Goal: Task Accomplishment & Management: Manage account settings

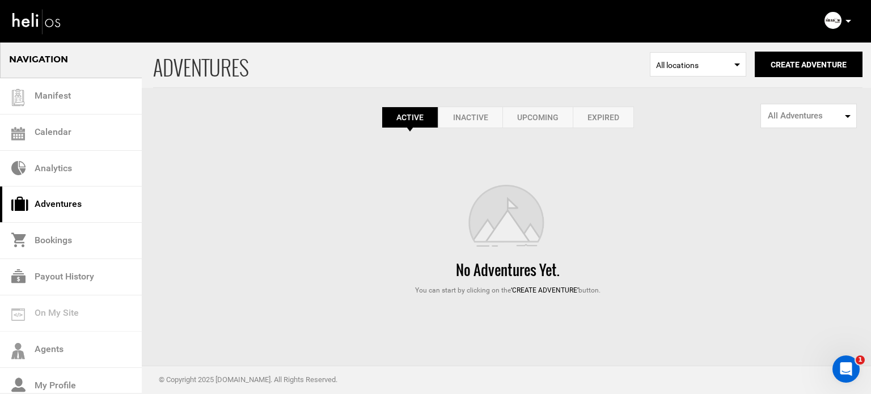
click at [849, 20] on icon at bounding box center [848, 21] width 6 height 3
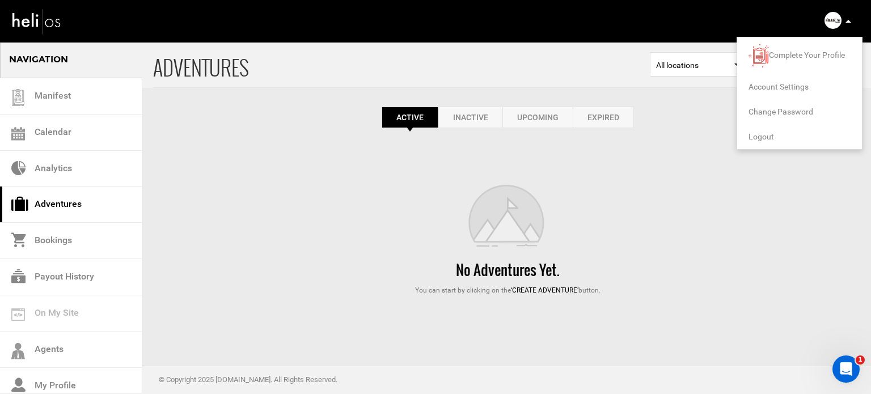
click at [757, 136] on span "Logout" at bounding box center [761, 136] width 26 height 9
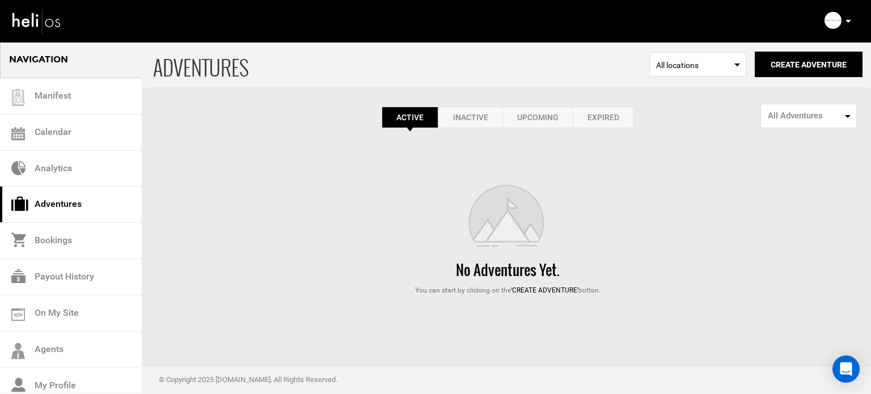
click at [607, 115] on link "Expired" at bounding box center [603, 118] width 61 height 22
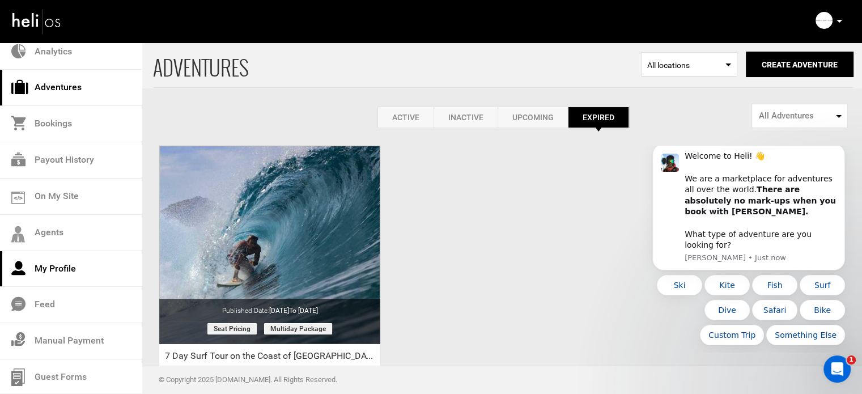
click at [47, 280] on link "My Profile" at bounding box center [71, 269] width 142 height 36
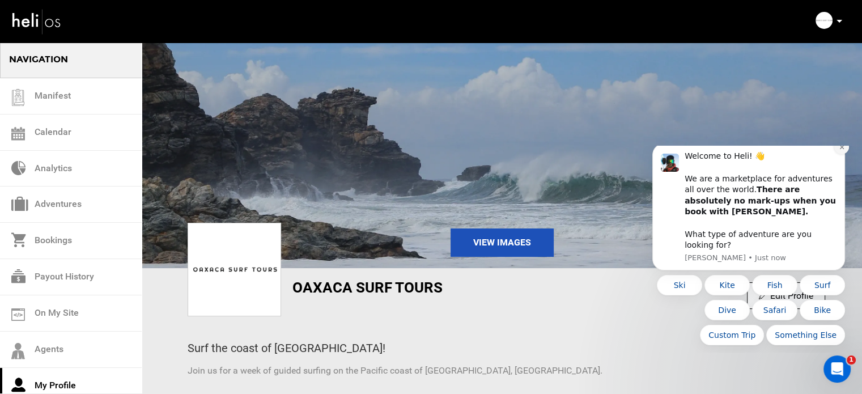
click at [841, 150] on icon "Dismiss notification" at bounding box center [842, 147] width 6 height 6
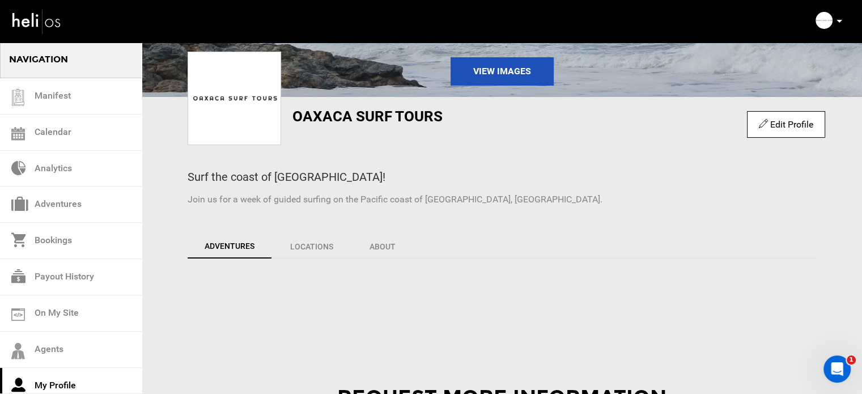
scroll to position [170, 0]
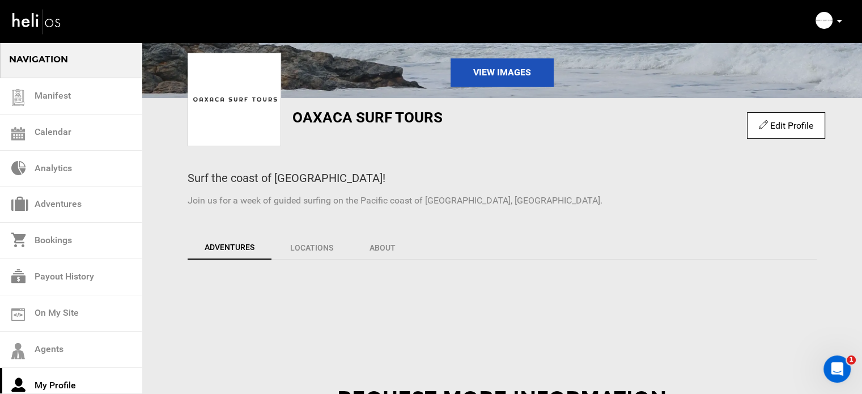
click at [765, 129] on icon at bounding box center [763, 124] width 9 height 13
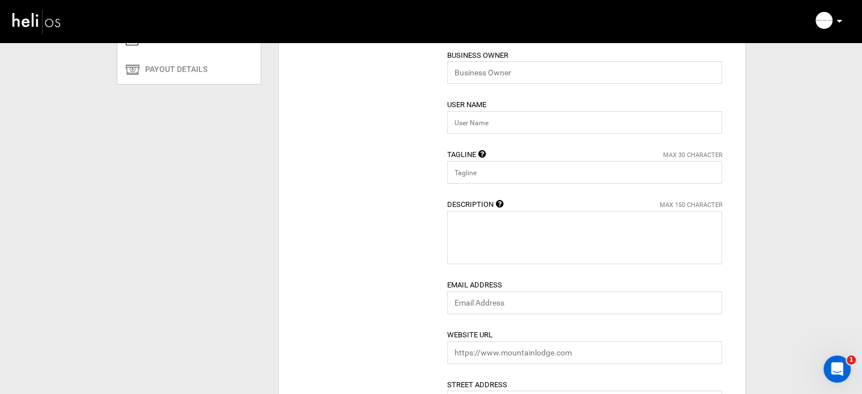
type input "Oaxaca Surf Tours"
type input "Marco Lopez Caballero"
type input "oaxacasurftours"
type input "Surf the coast of Mexico!"
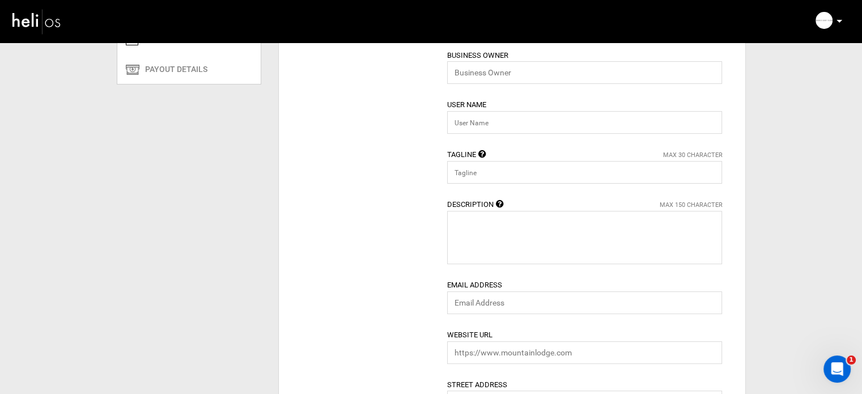
type textarea "Join us for a week of guided surfing on the Pacific coast of Oaxaca, Mexico."
type input "info@surftourmexico.com"
type input "https://surftourmexico.com/"
type input "Oaxaca Surf Tours"
type input "San Miguel del Puerto"
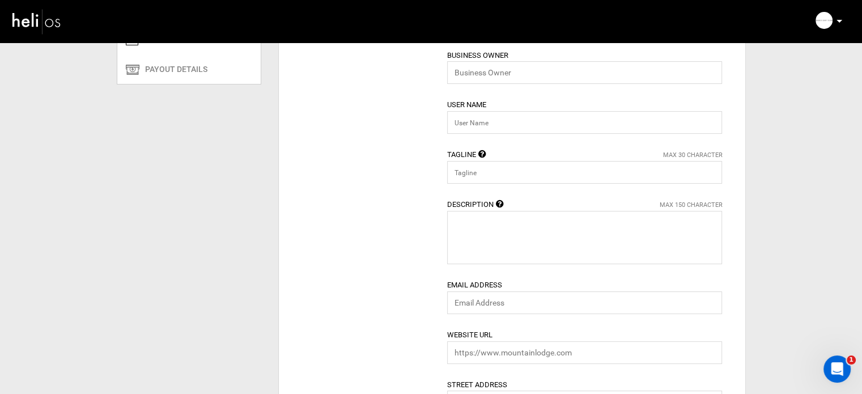
type input "70990"
type input "+1 800-498-2012"
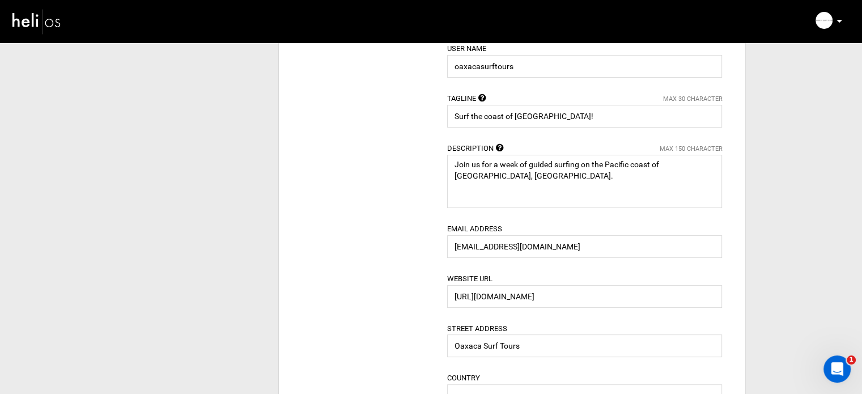
scroll to position [228, 0]
click at [482, 244] on input "info@surftourmexico.com" at bounding box center [584, 245] width 275 height 23
click at [476, 245] on input "info@surftourmexico.com" at bounding box center [584, 245] width 275 height 23
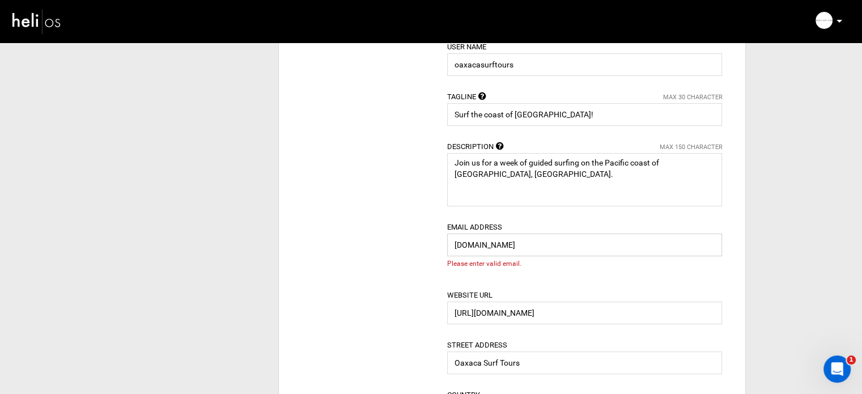
click at [507, 245] on input "surftourmexico.com" at bounding box center [584, 245] width 275 height 23
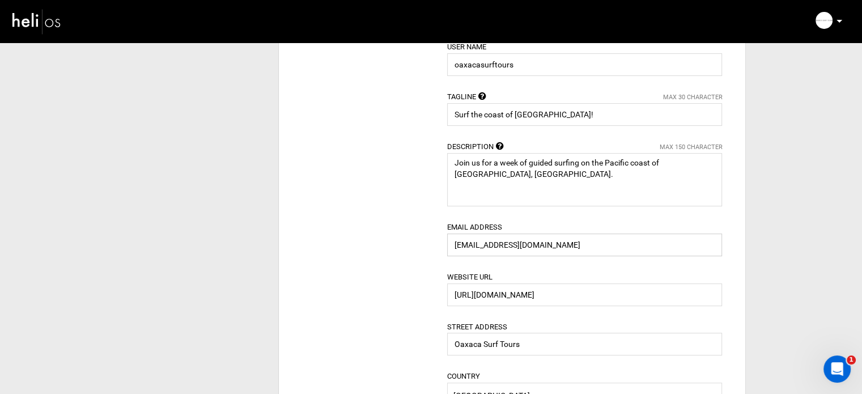
type input "surftourmexico@yopmail.com"
click at [739, 249] on div "Basic Details Operator Name Oaxaca Surf Tours Please enter valid operator name.…" at bounding box center [512, 348] width 467 height 943
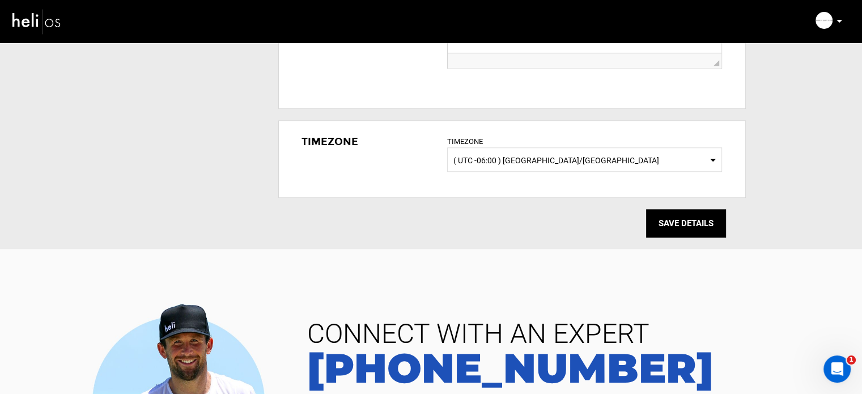
scroll to position [951, 0]
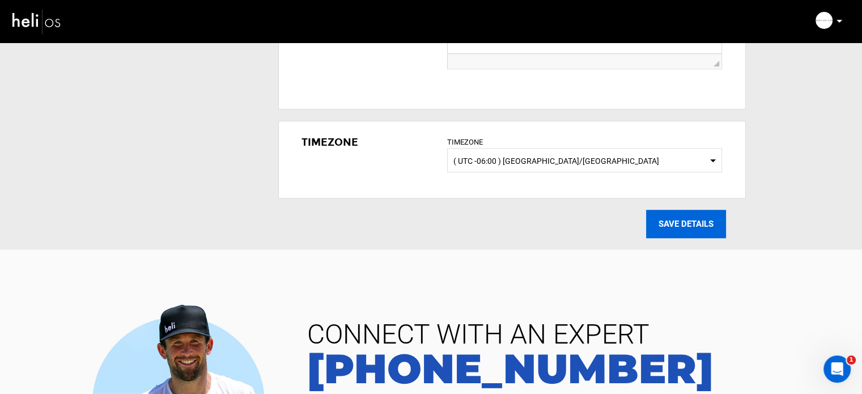
click at [670, 217] on input "SAVE DETAILS" at bounding box center [686, 224] width 80 height 28
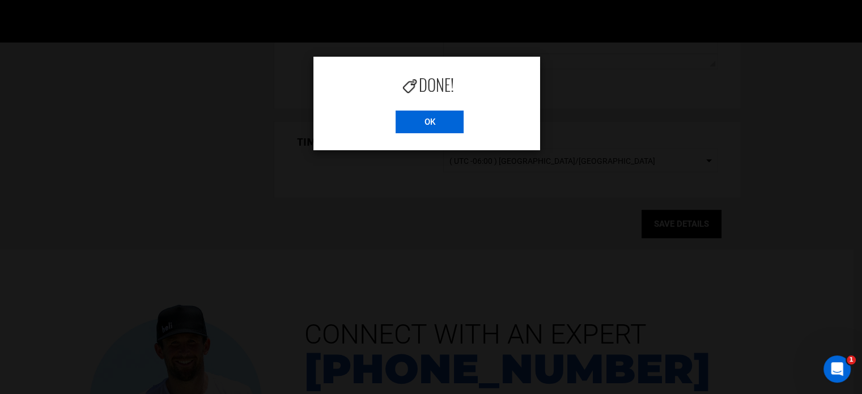
click at [405, 117] on input "OK" at bounding box center [430, 122] width 68 height 23
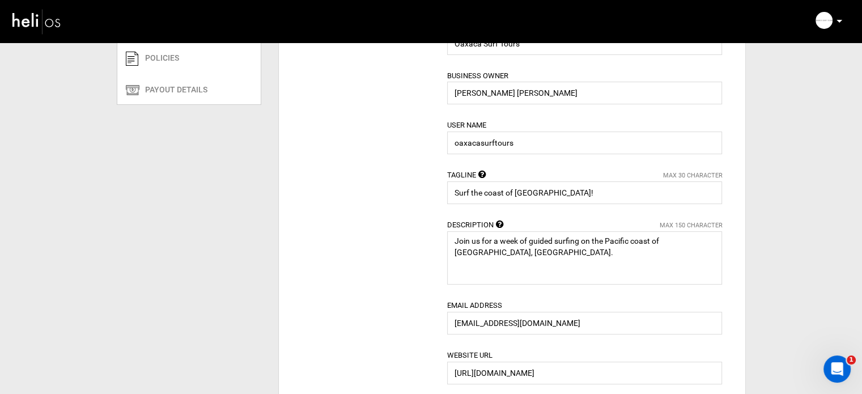
scroll to position [0, 0]
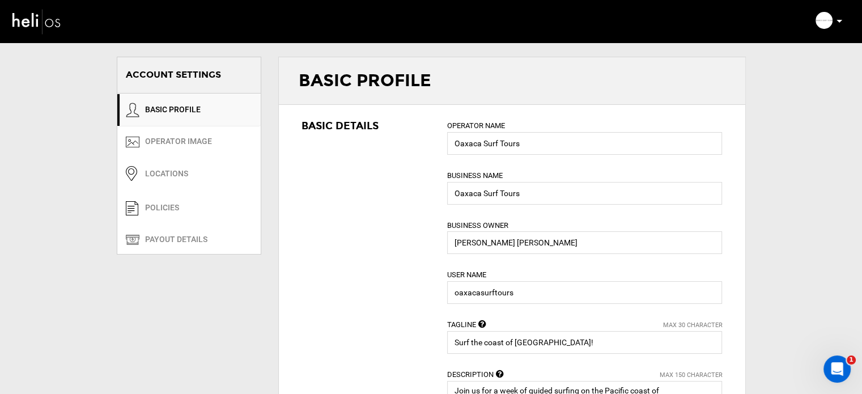
click at [840, 22] on icon at bounding box center [840, 21] width 6 height 3
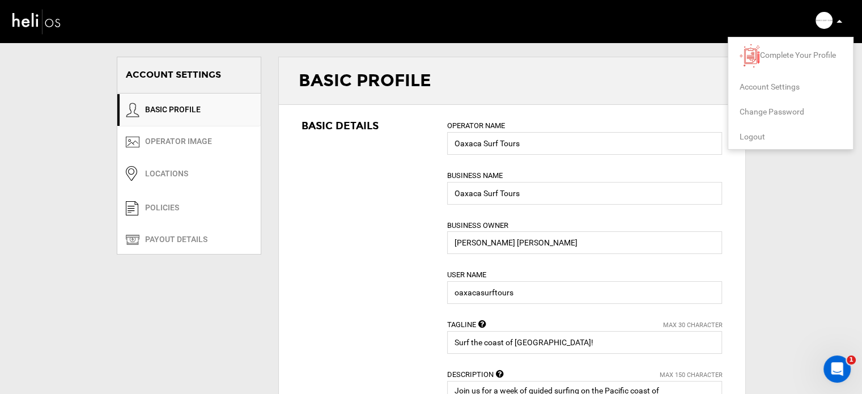
click at [745, 139] on span "Logout" at bounding box center [753, 136] width 26 height 9
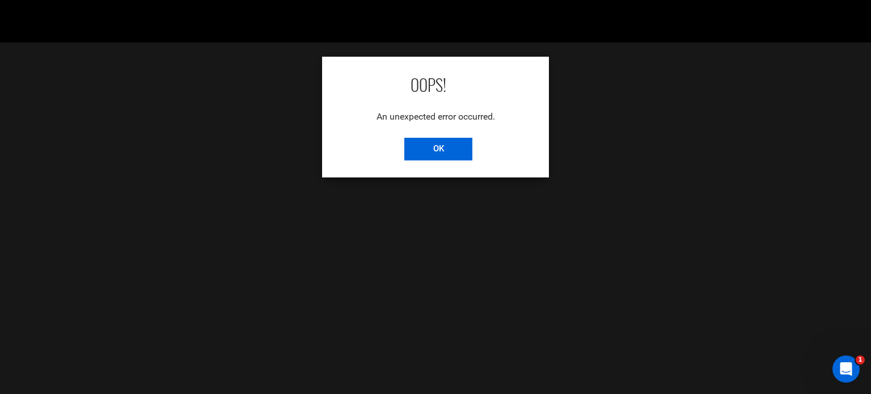
click at [418, 147] on input "OK" at bounding box center [438, 149] width 68 height 23
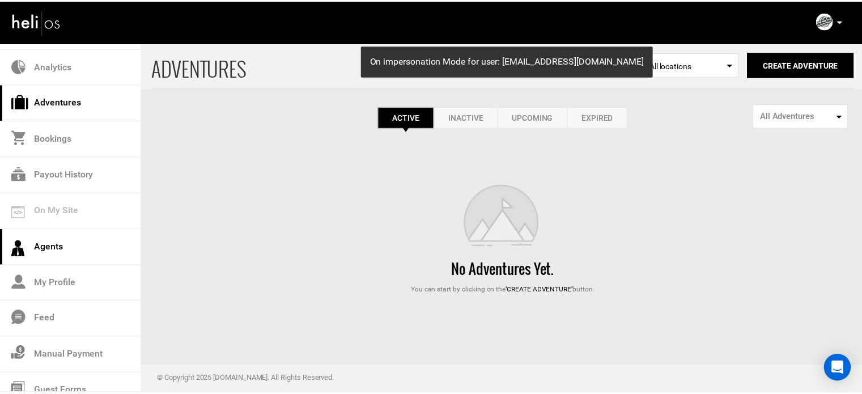
scroll to position [118, 0]
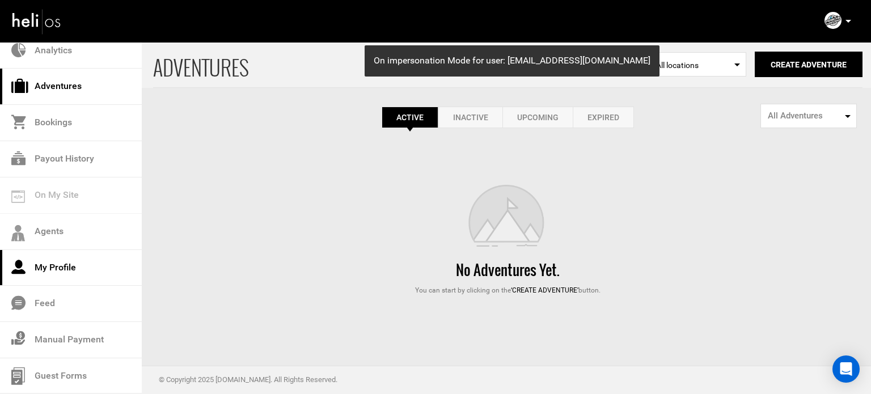
click at [62, 276] on link "My Profile" at bounding box center [71, 268] width 142 height 36
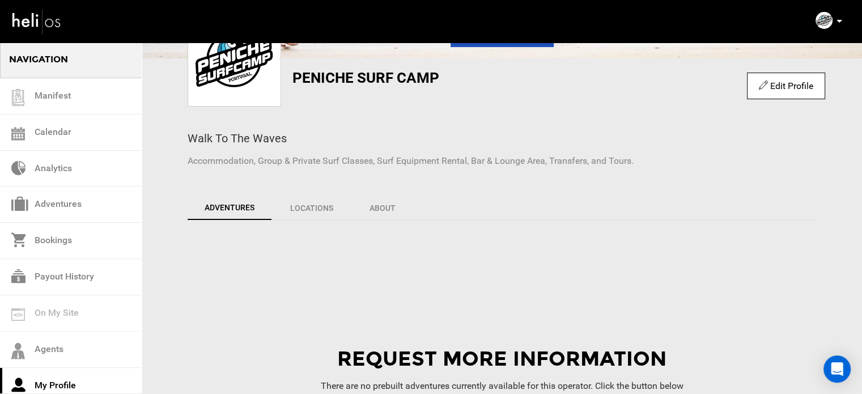
scroll to position [211, 0]
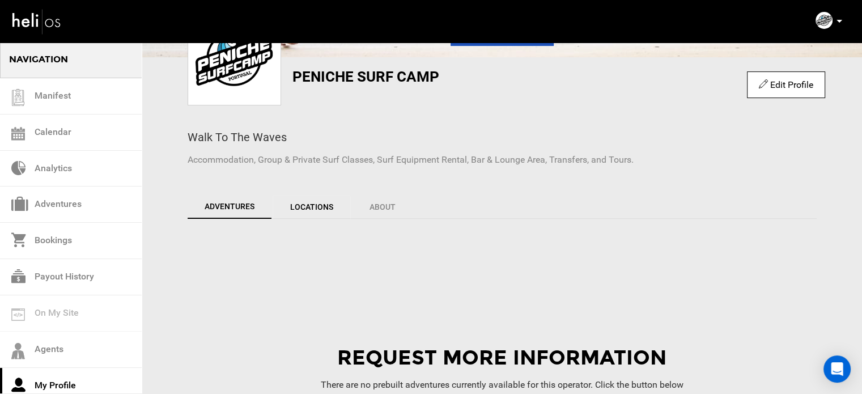
click at [293, 202] on link "Locations" at bounding box center [312, 207] width 78 height 24
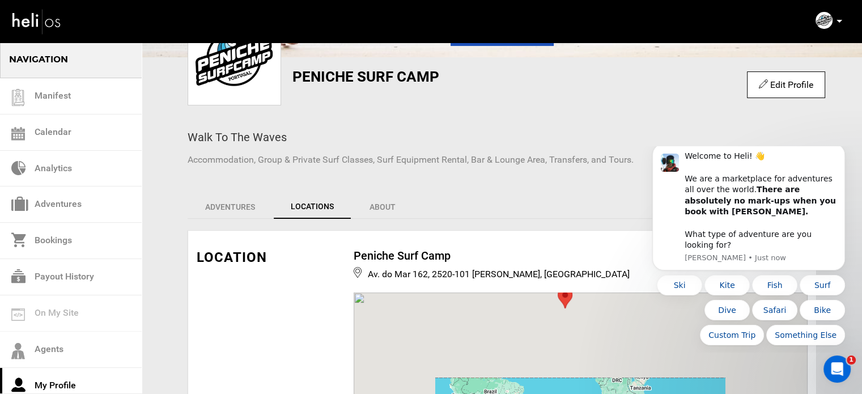
scroll to position [0, 0]
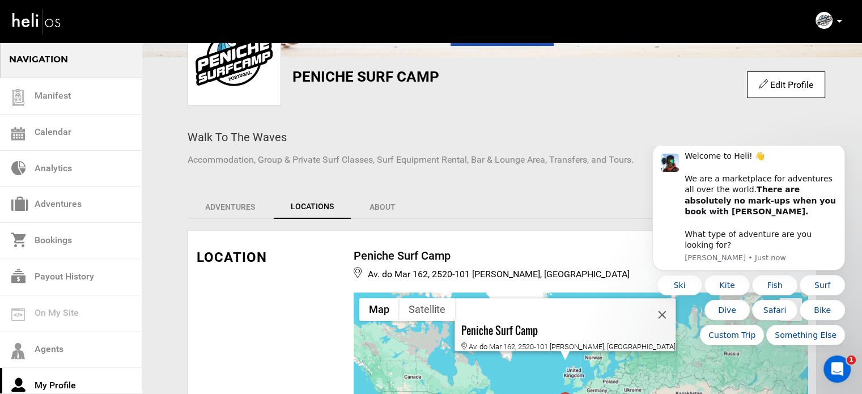
click at [848, 158] on body "Welcome to Heli! 👋 We are a marketplace for adventures all over the world. Ther…" at bounding box center [749, 248] width 218 height 197
click at [839, 150] on icon "Dismiss notification" at bounding box center [842, 147] width 6 height 6
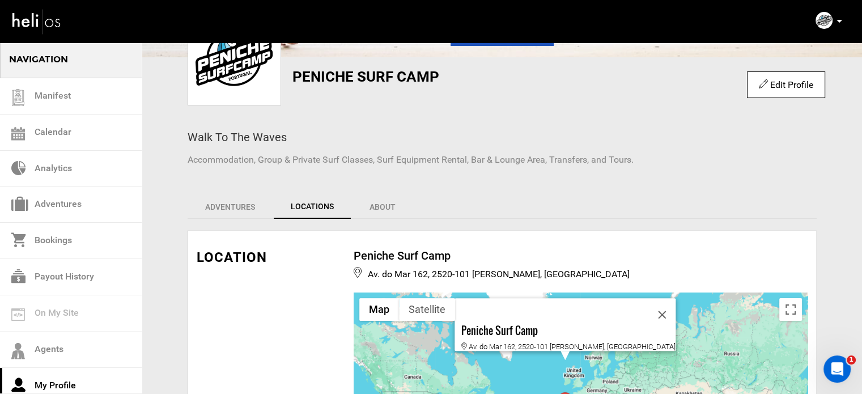
click at [764, 90] on icon at bounding box center [763, 84] width 9 height 13
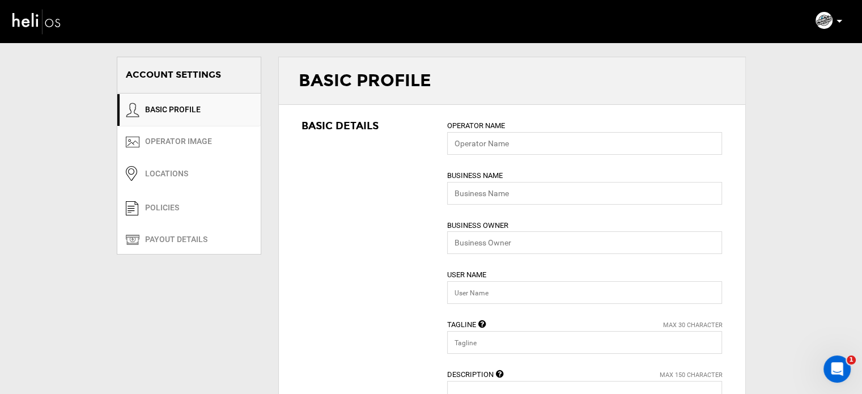
type input "Peniche Surf Camp"
type input "penichesurfcamp"
type input "Walk To The Waves"
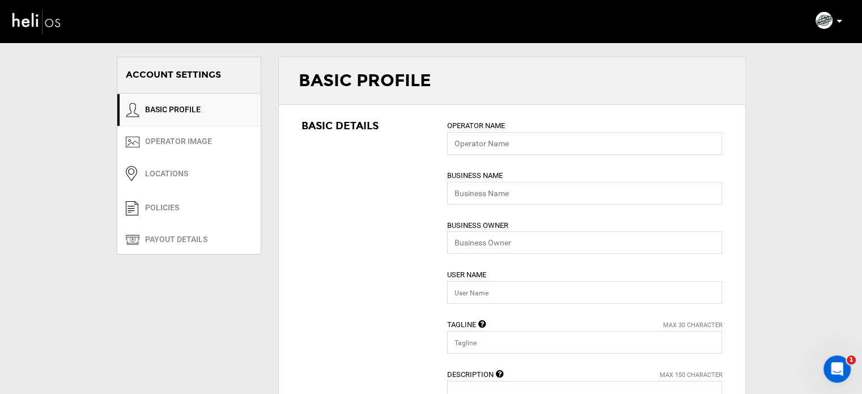
type textarea "Accommodation, Group & Private Surf Classes, Surf Equipment Rental, Bar & Loung…"
type input "penichesurfcamp@heli.life"
type input "https://www.penichesurfcamp.com/en"
type input "Avenida do Mar, 162, Casais do Baleal"
type input "Peniche"
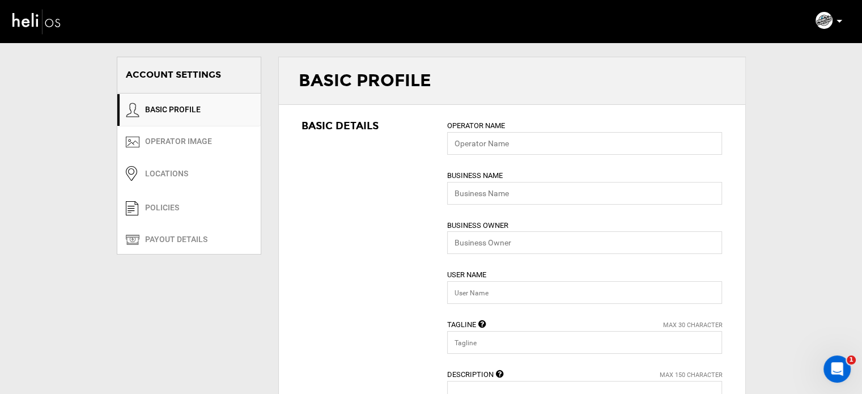
type input "2520101"
type input "351962336295"
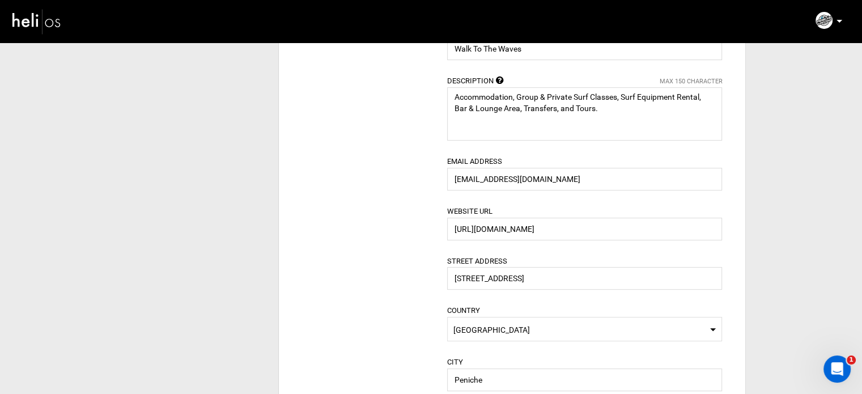
scroll to position [295, 0]
click at [523, 177] on input "penichesurfcamp@heli.life" at bounding box center [584, 178] width 275 height 23
drag, startPoint x: 523, startPoint y: 177, endPoint x: 567, endPoint y: 177, distance: 43.7
click at [567, 177] on input "penichesurfcamp@heli.life" at bounding box center [584, 178] width 275 height 23
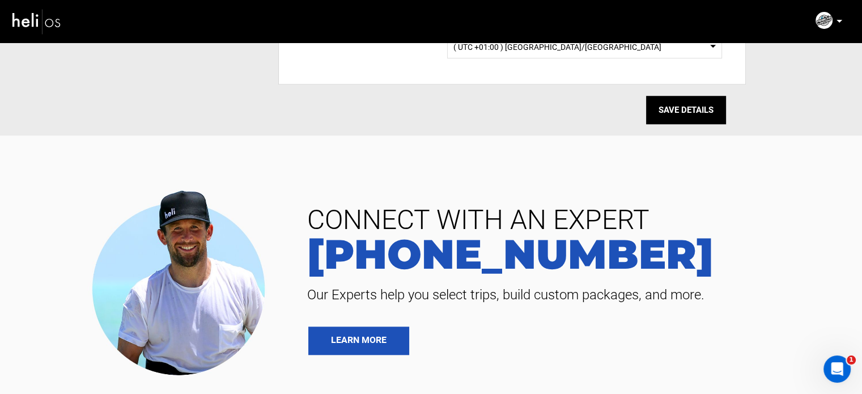
scroll to position [1011, 0]
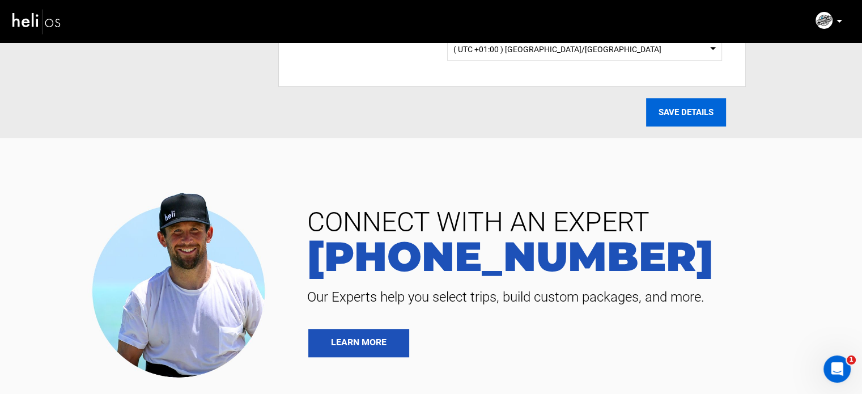
type input "penichesurfcamp@yopmail.com"
click at [682, 109] on input "SAVE DETAILS" at bounding box center [686, 112] width 80 height 28
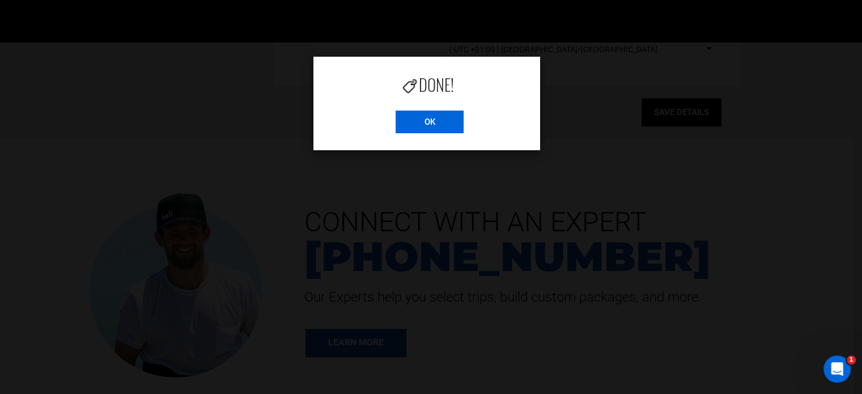
click at [442, 118] on input "OK" at bounding box center [430, 122] width 68 height 23
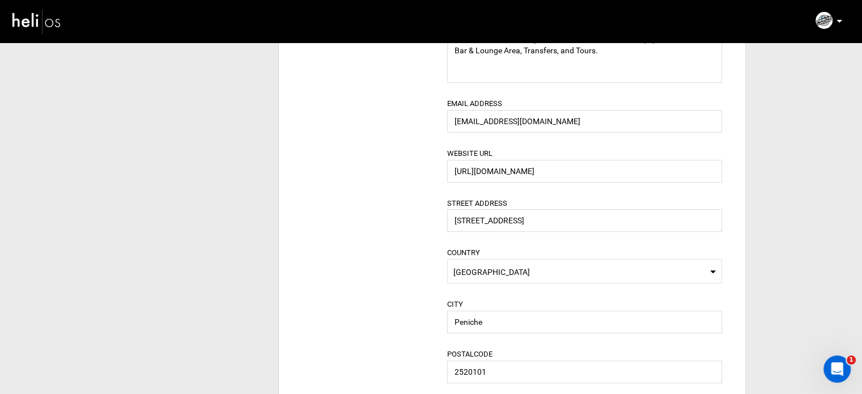
scroll to position [351, 0]
click at [839, 22] on icon at bounding box center [840, 21] width 6 height 3
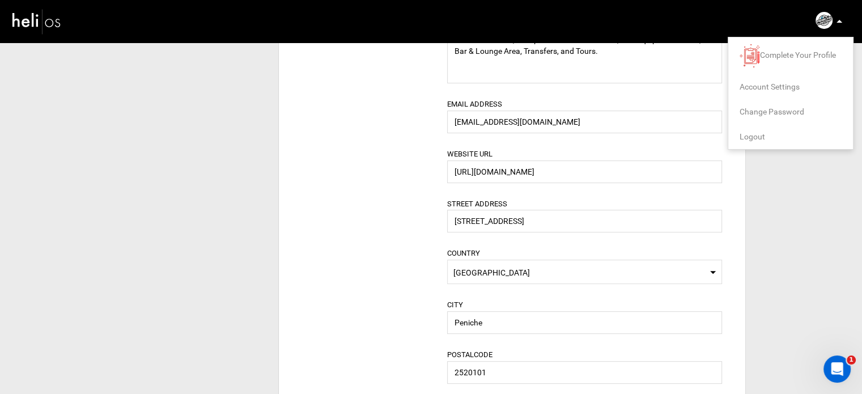
click at [755, 135] on span "Logout" at bounding box center [753, 136] width 26 height 9
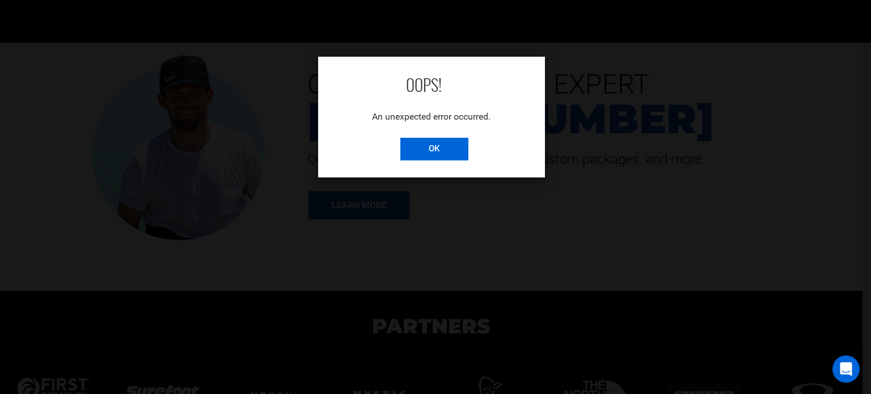
click at [454, 156] on input "OK" at bounding box center [434, 149] width 68 height 23
